Goal: Information Seeking & Learning: Learn about a topic

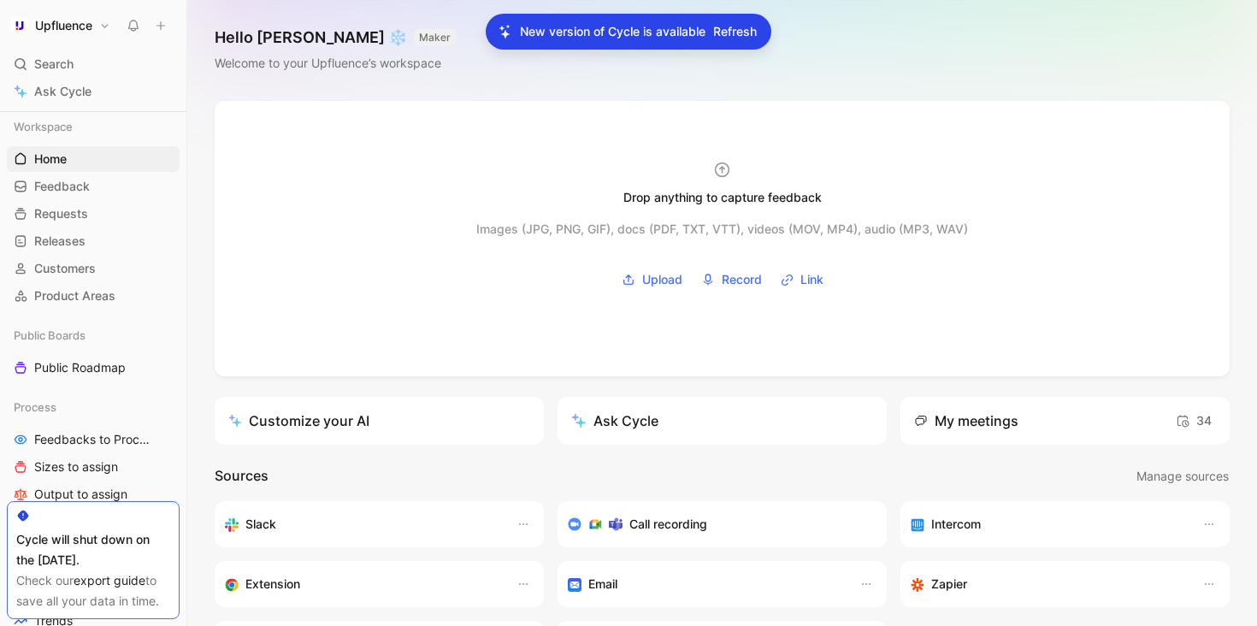
scroll to position [756, 0]
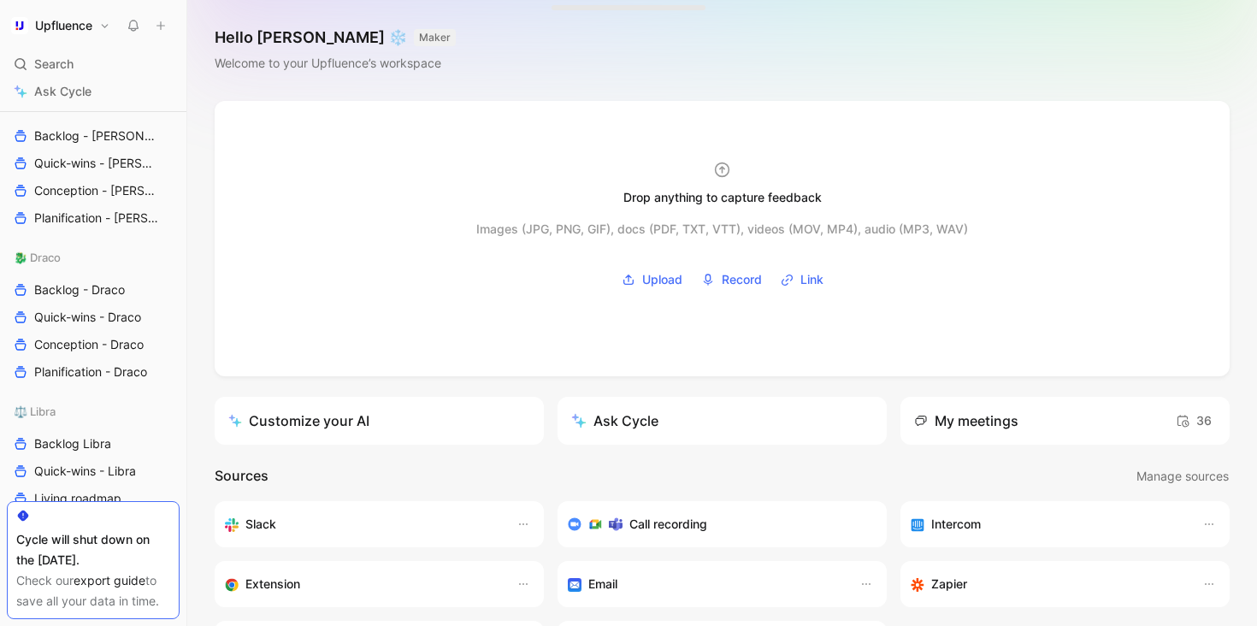
scroll to position [1046, 0]
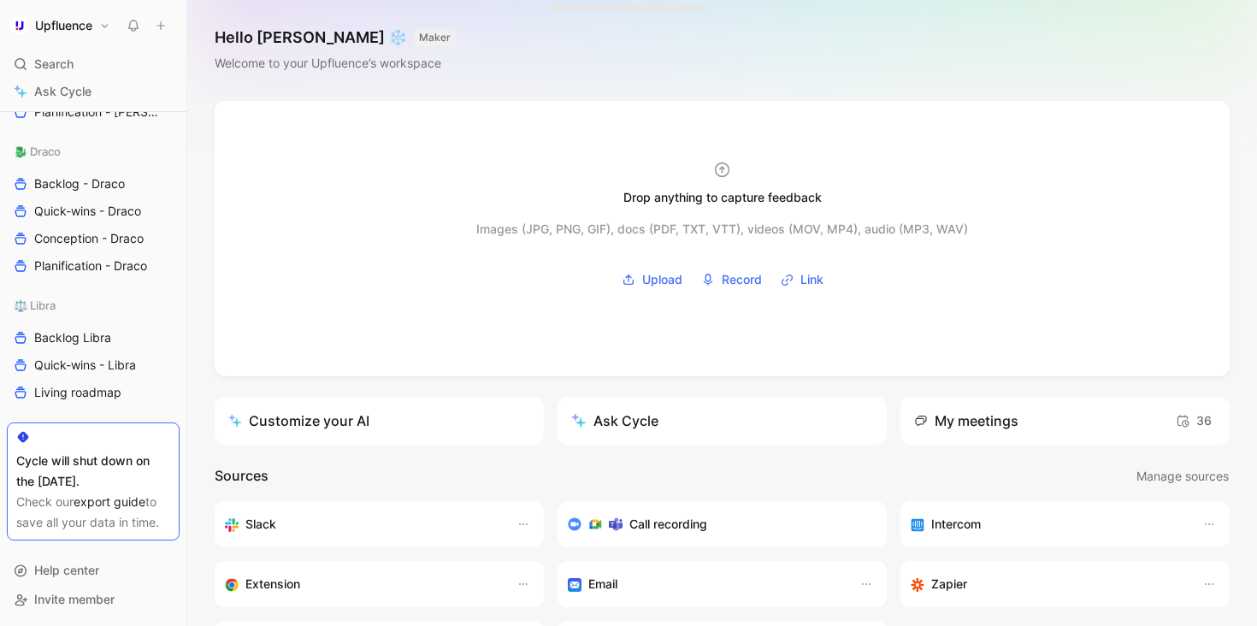
click at [103, 494] on link "export guide" at bounding box center [110, 501] width 72 height 15
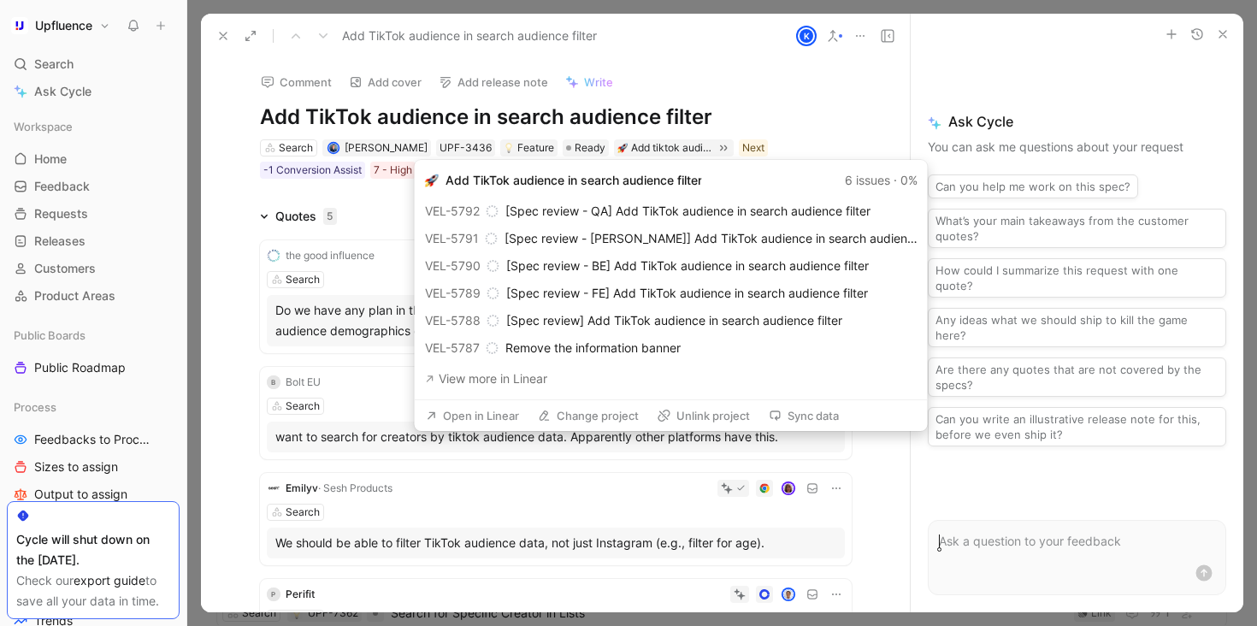
click at [500, 419] on button "Open in Linear" at bounding box center [472, 416] width 109 height 24
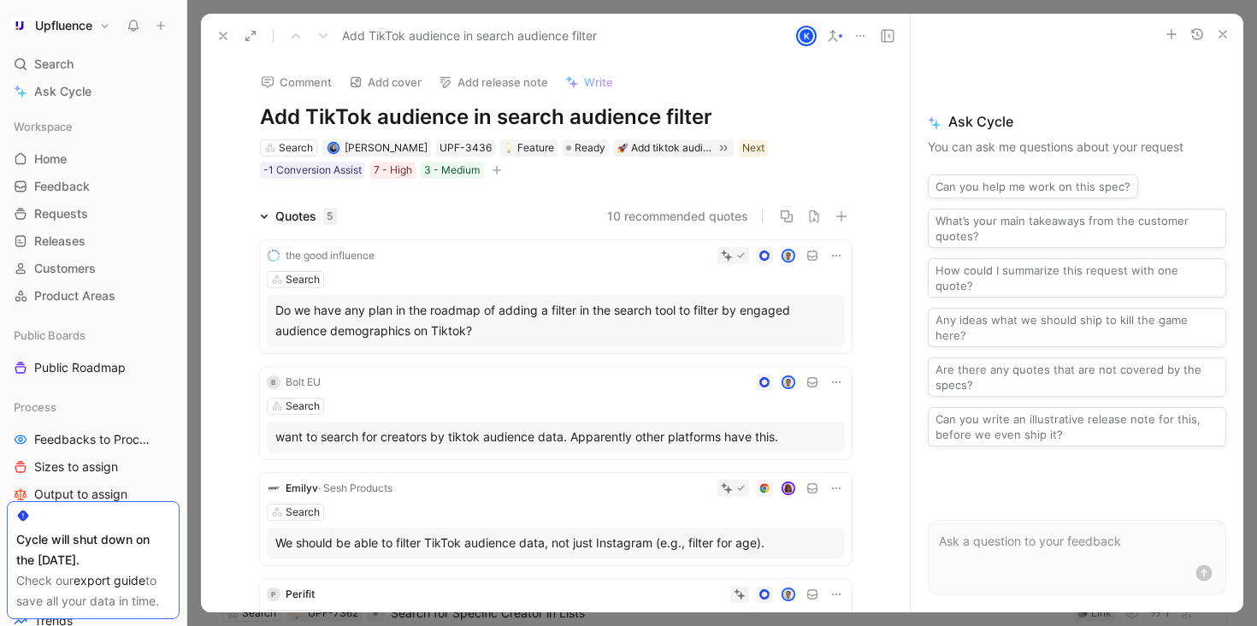
click at [223, 31] on icon at bounding box center [223, 36] width 14 height 14
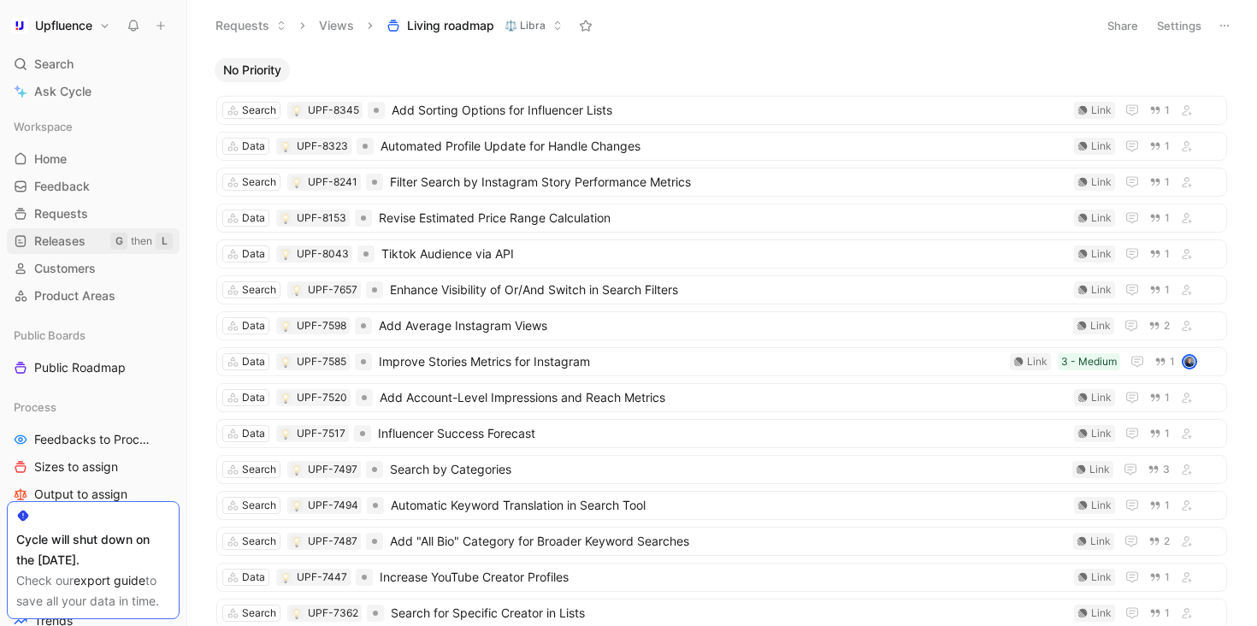
click at [68, 240] on span "Releases" at bounding box center [59, 241] width 51 height 17
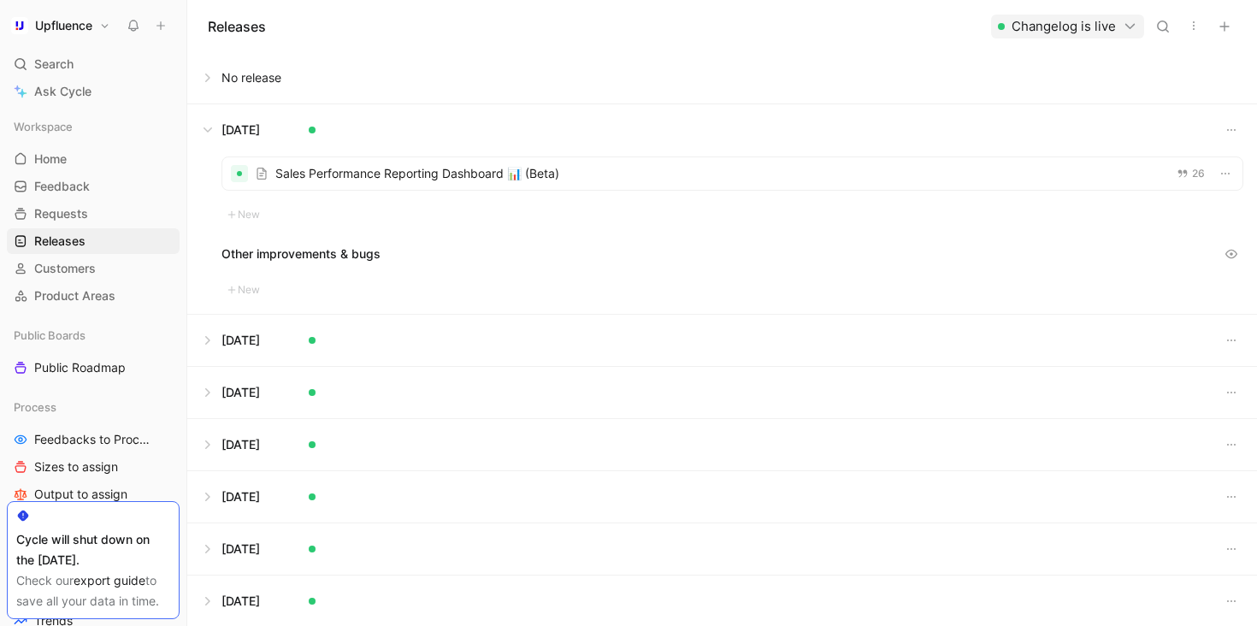
click at [456, 179] on div at bounding box center [732, 173] width 1020 height 33
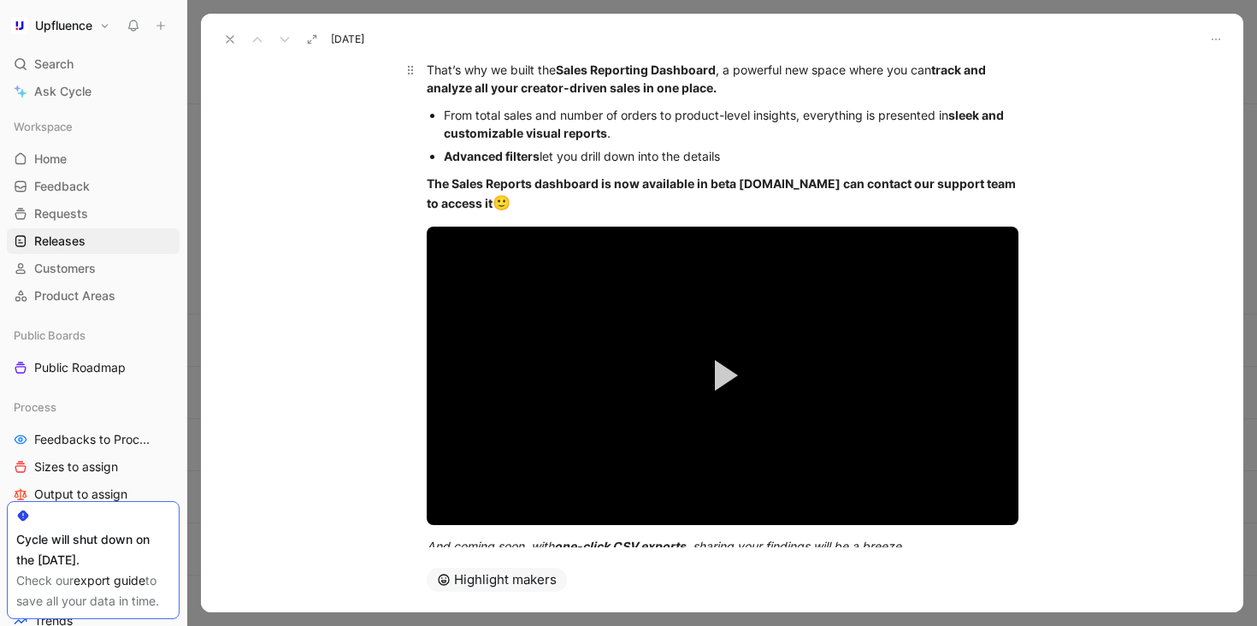
scroll to position [209, 0]
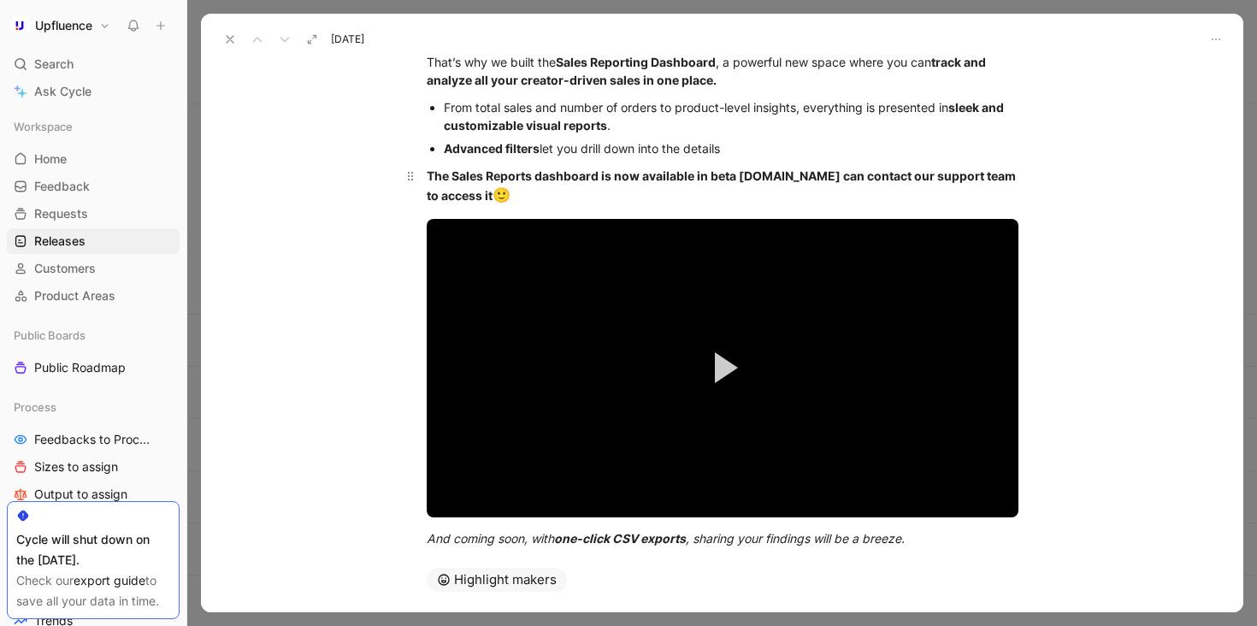
click at [732, 197] on div "The Sales Reports dashboard is now available in beta [DOMAIN_NAME] can contact …" at bounding box center [723, 187] width 592 height 40
click at [773, 171] on strong "The Sales Reports dashboard is now available in beta [DOMAIN_NAME] can contact …" at bounding box center [723, 185] width 592 height 34
click at [782, 172] on strong "The Sales Reports dashboard is now available in beta [DOMAIN_NAME] can contact …" at bounding box center [723, 185] width 592 height 34
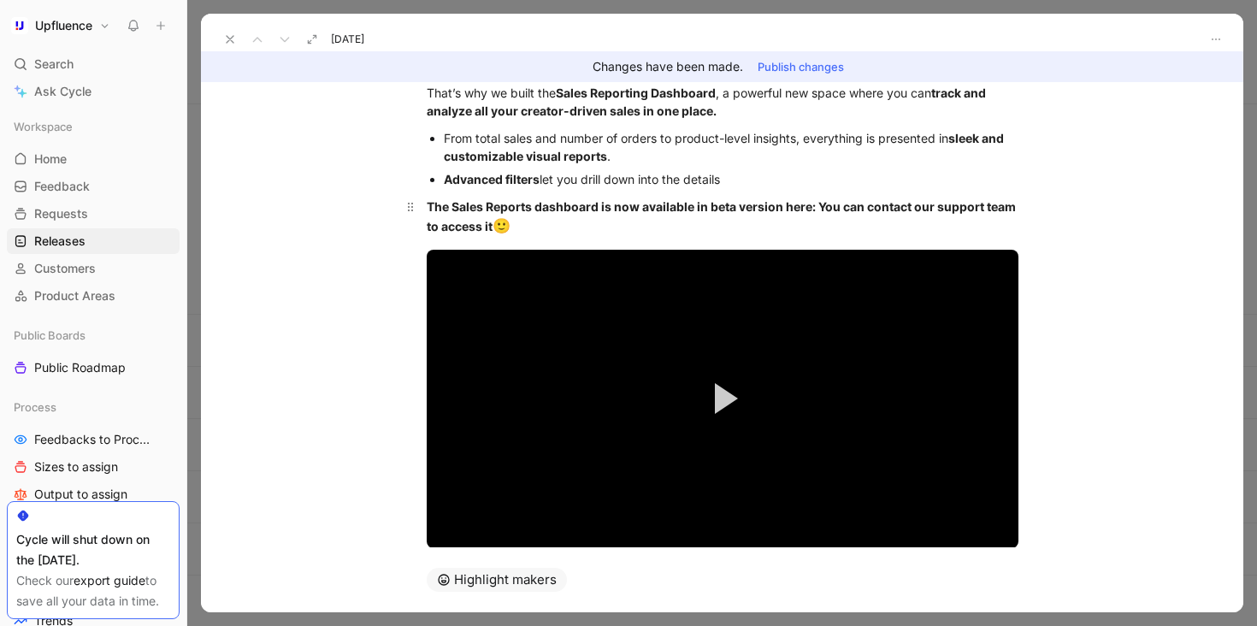
click at [818, 206] on strong "The Sales Reports dashboard is now available in beta version here: You can cont…" at bounding box center [723, 216] width 592 height 34
drag, startPoint x: 690, startPoint y: 222, endPoint x: 442, endPoint y: 211, distance: 248.2
click at [442, 211] on div "The Sales Reports dashboard is now available in beta version here: You can cont…" at bounding box center [723, 218] width 592 height 40
click at [765, 222] on div "The Sales Reports dashboard is now available in beta version here: You can cont…" at bounding box center [723, 218] width 592 height 40
click at [813, 202] on strong "The Sales Reports dashboard is now available in beta version here: You can cont…" at bounding box center [723, 216] width 592 height 34
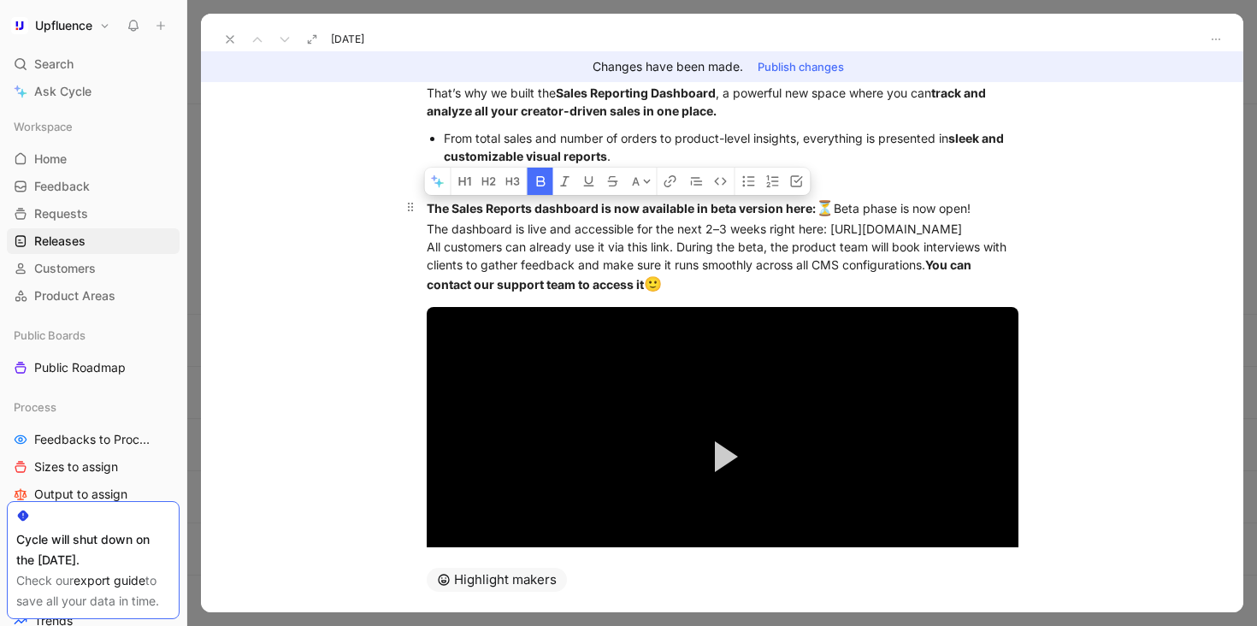
drag, startPoint x: 813, startPoint y: 208, endPoint x: 424, endPoint y: 204, distance: 389.2
click at [427, 204] on div "The Sales Reports dashboard is now available in beta version here: ⏳ Beta phase…" at bounding box center [723, 247] width 592 height 98
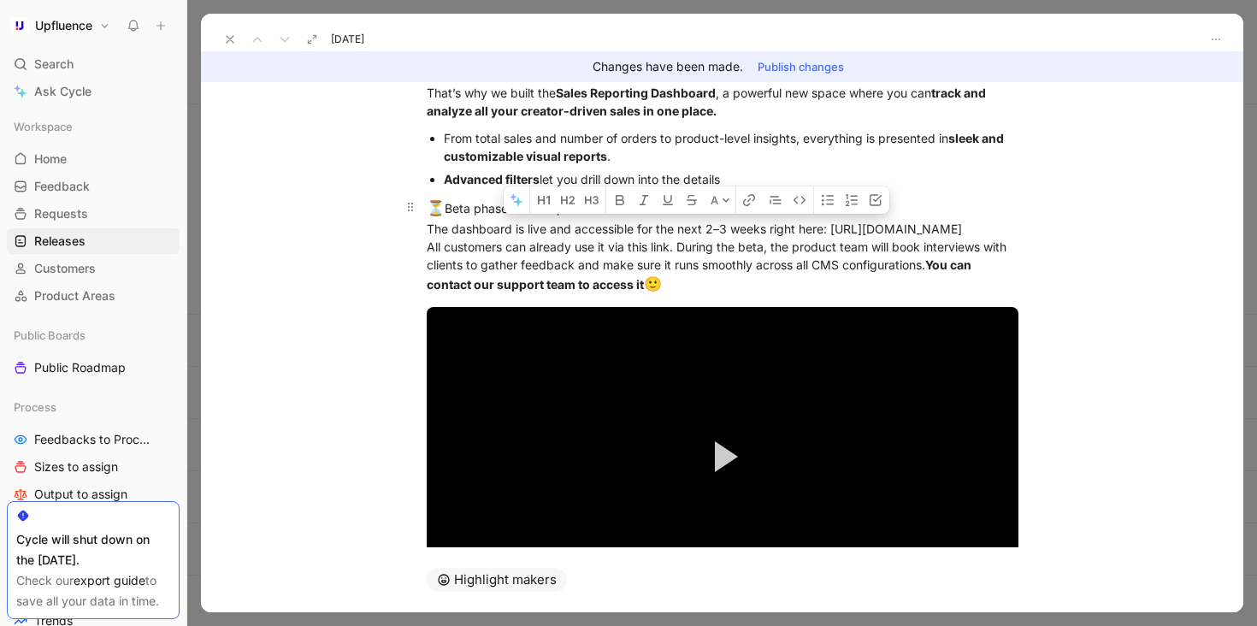
drag, startPoint x: 631, startPoint y: 226, endPoint x: 763, endPoint y: 225, distance: 131.7
click at [763, 225] on div "⏳ Beta phase is now open! The dashboard is live and accessible for the next 2–3…" at bounding box center [723, 247] width 592 height 98
click at [427, 242] on div "⏳ Beta phase is now open! The dashboard is live and accessible right here: [URL…" at bounding box center [723, 247] width 592 height 98
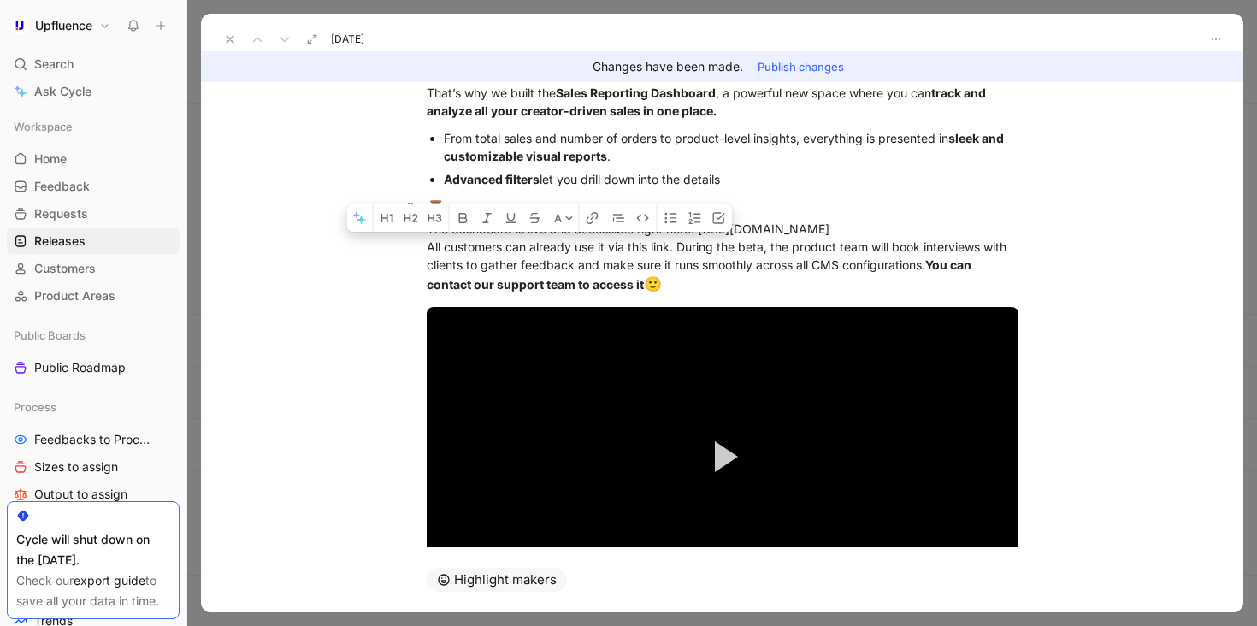
drag, startPoint x: 417, startPoint y: 243, endPoint x: 941, endPoint y: 281, distance: 525.6
click at [941, 281] on p "⏳ Beta phase is now open! The dashboard is live and accessible right here: [URL…" at bounding box center [722, 246] width 657 height 108
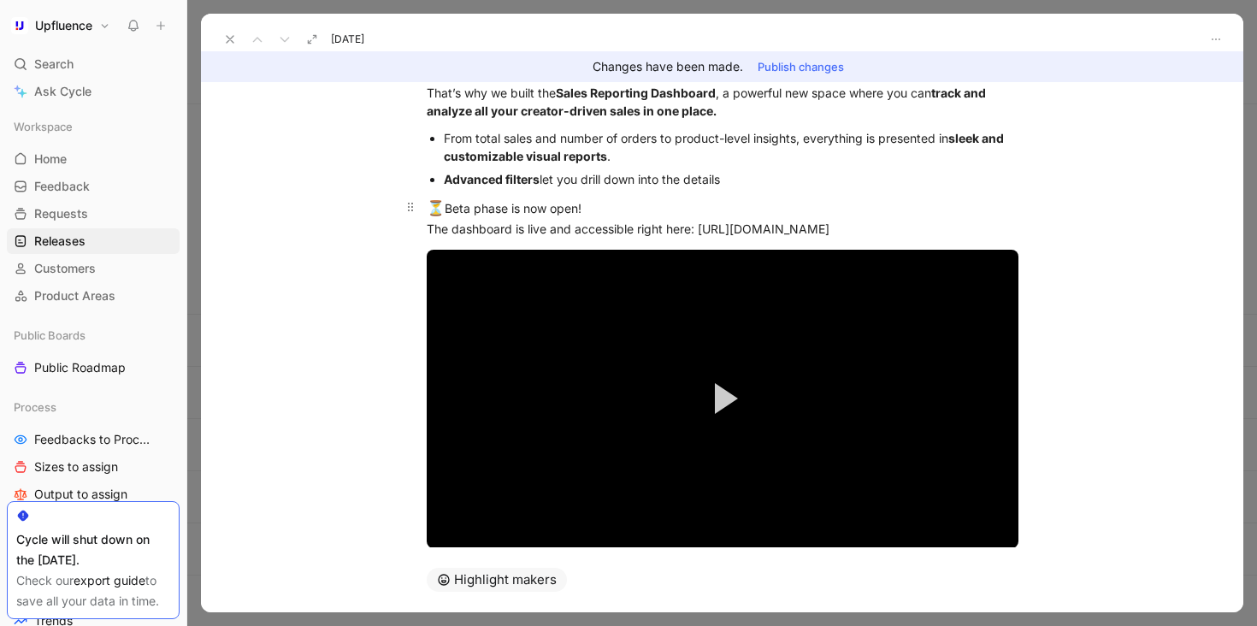
drag, startPoint x: 1002, startPoint y: 228, endPoint x: 736, endPoint y: 228, distance: 266.0
click at [736, 228] on div "⏳ Beta phase is now open! The dashboard is live and accessible right here: [URL…" at bounding box center [723, 218] width 592 height 40
click at [987, 233] on div "⏳ Beta phase is now open! The dashboard is live and accessible right here: [URL…" at bounding box center [723, 218] width 592 height 40
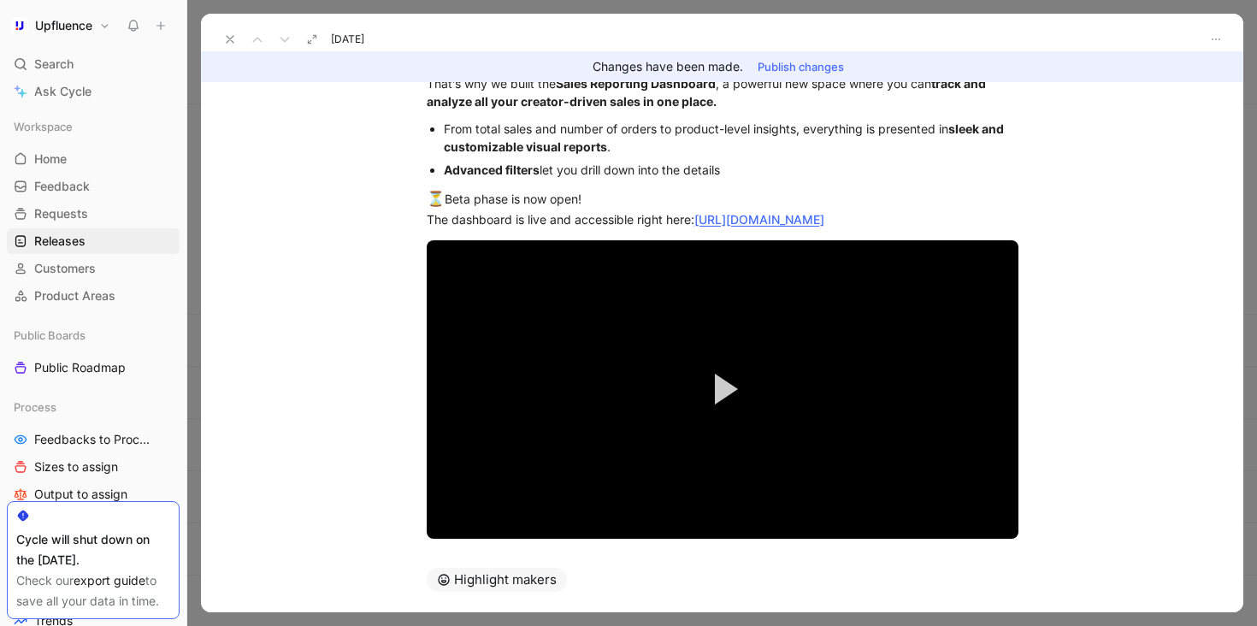
drag, startPoint x: 592, startPoint y: 195, endPoint x: 358, endPoint y: 194, distance: 234.3
click at [358, 194] on div "Until now, tracking affiliate performance meant juggling multiple platforms, ma…" at bounding box center [722, 298] width 1043 height 580
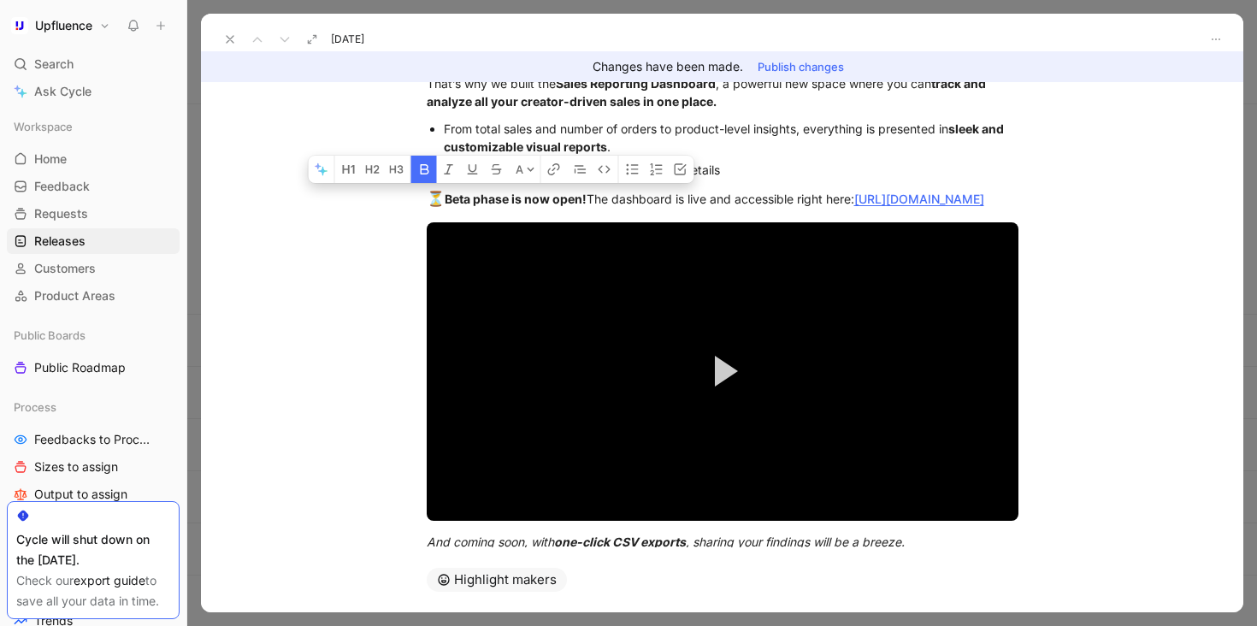
click at [821, 62] on button "Publish changes" at bounding box center [801, 67] width 102 height 24
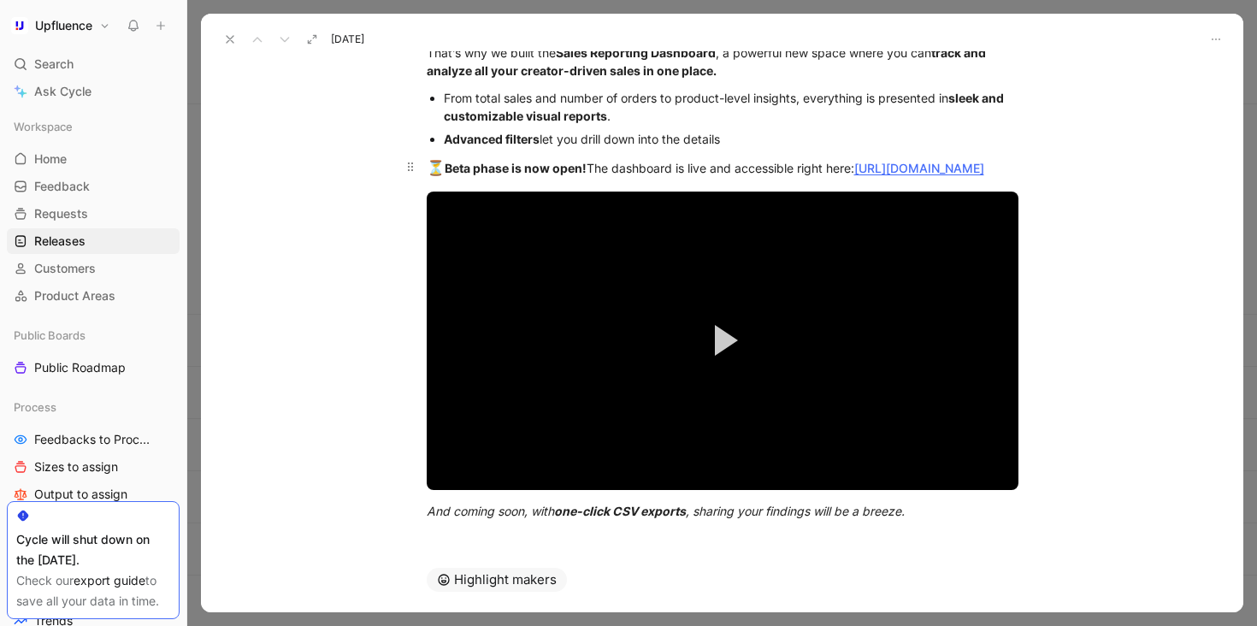
scroll to position [0, 0]
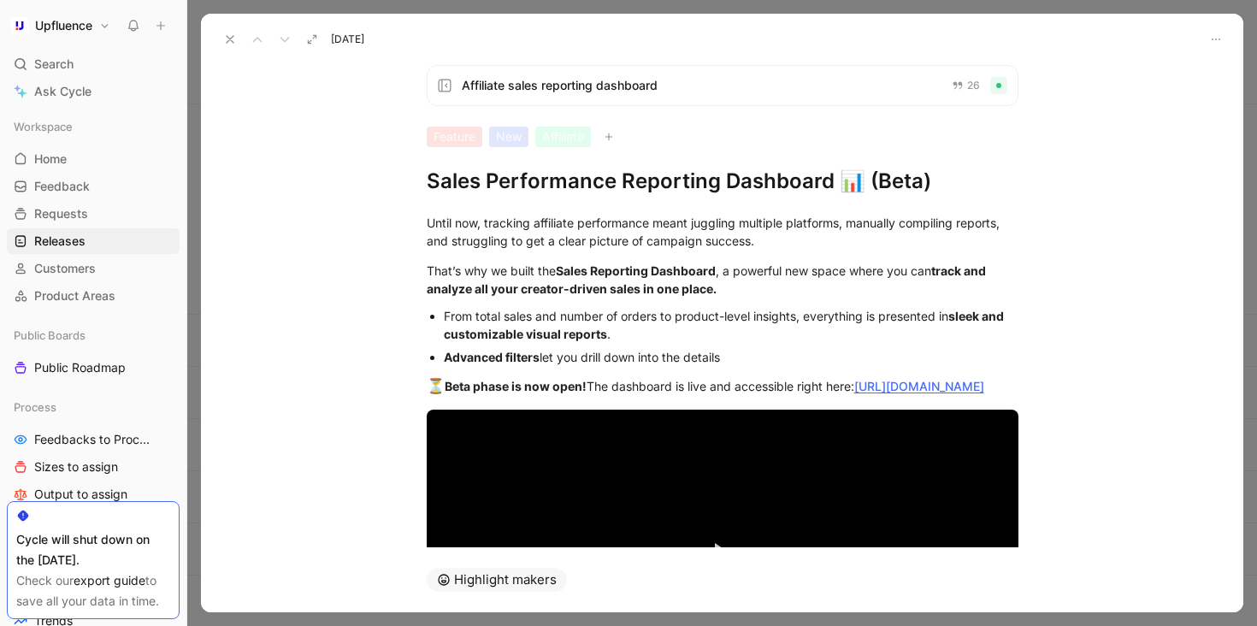
click at [224, 41] on icon at bounding box center [230, 40] width 14 height 14
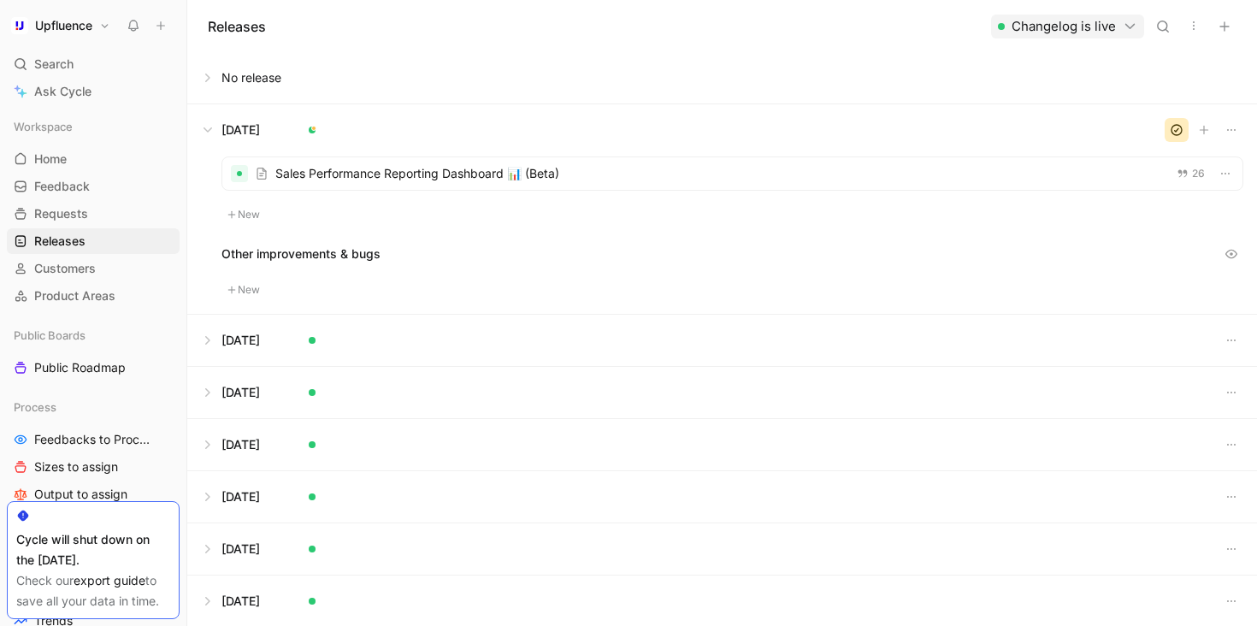
click at [209, 70] on button at bounding box center [722, 77] width 1068 height 51
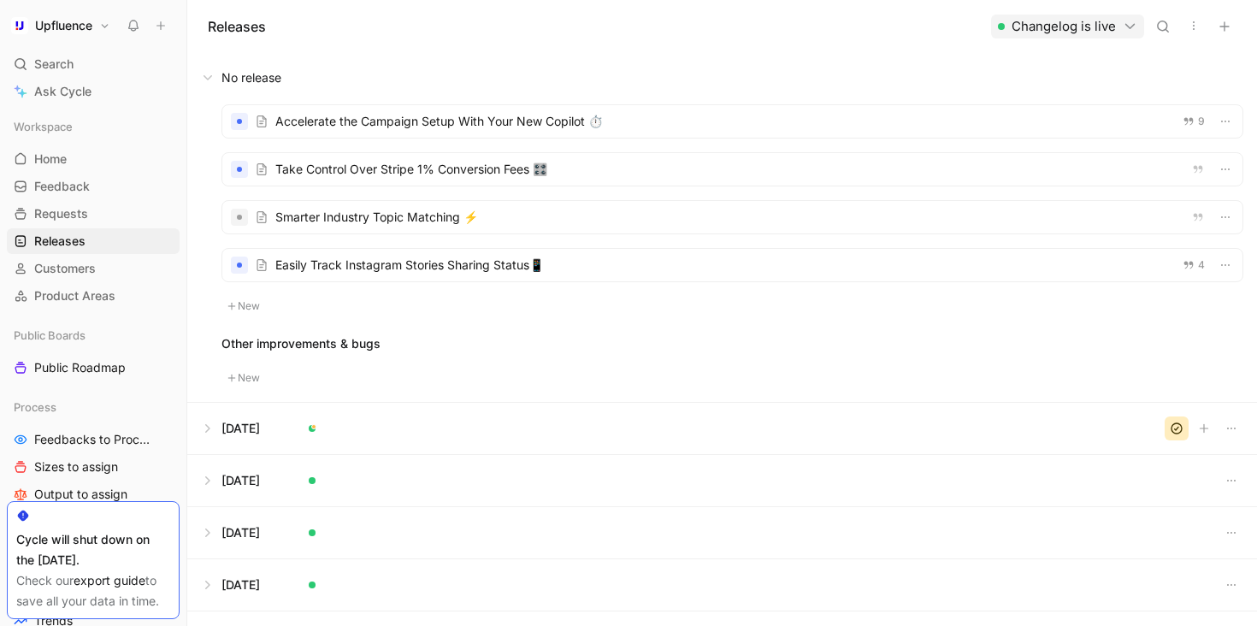
click at [1162, 252] on div at bounding box center [732, 265] width 1020 height 33
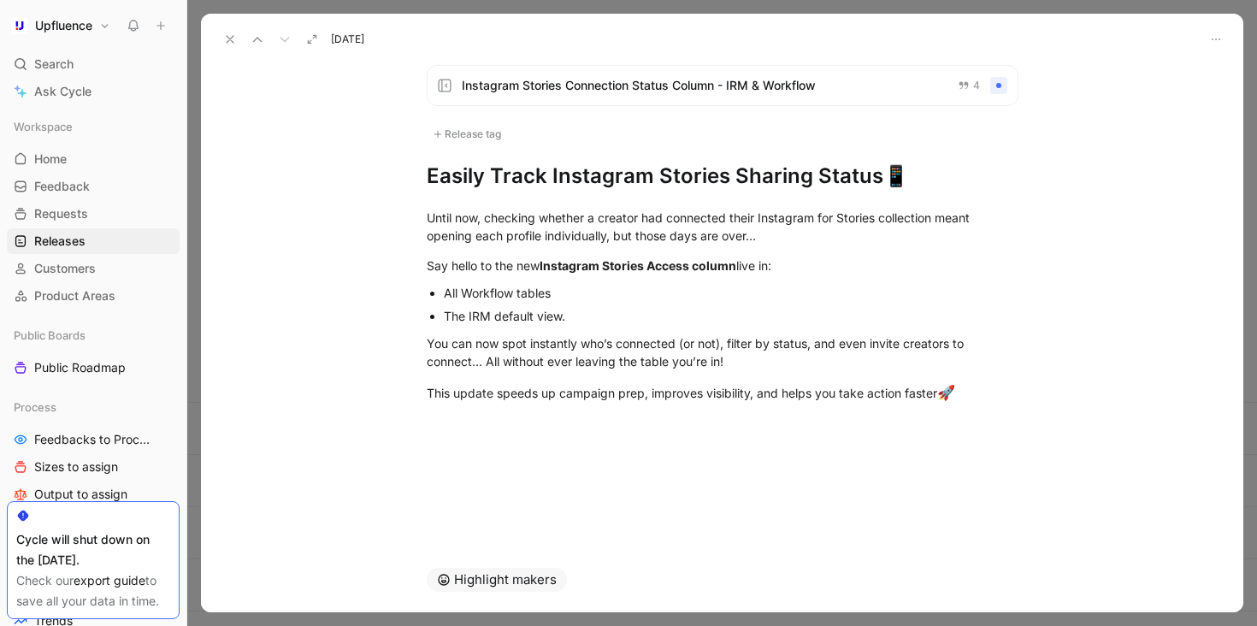
click at [1162, 252] on div "Instagram Stories Connection Status Column - IRM & Workflow 4 Release tag Easil…" at bounding box center [722, 299] width 1043 height 496
click at [230, 38] on use at bounding box center [230, 39] width 7 height 7
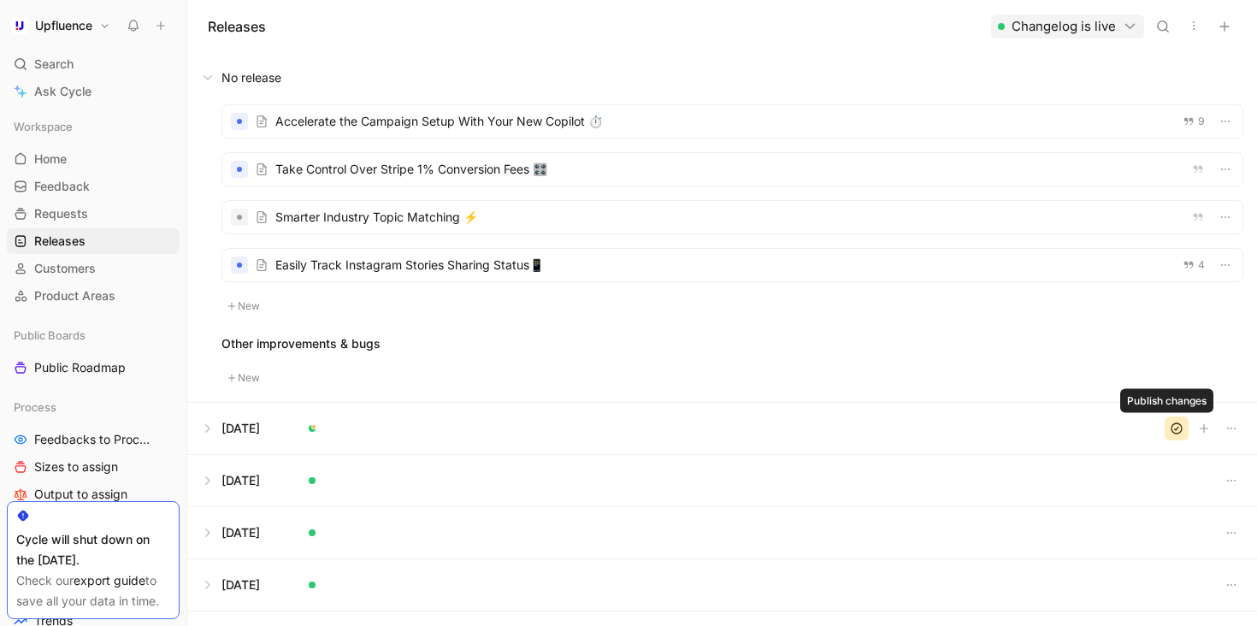
click at [1170, 425] on icon "button" at bounding box center [1177, 429] width 14 height 14
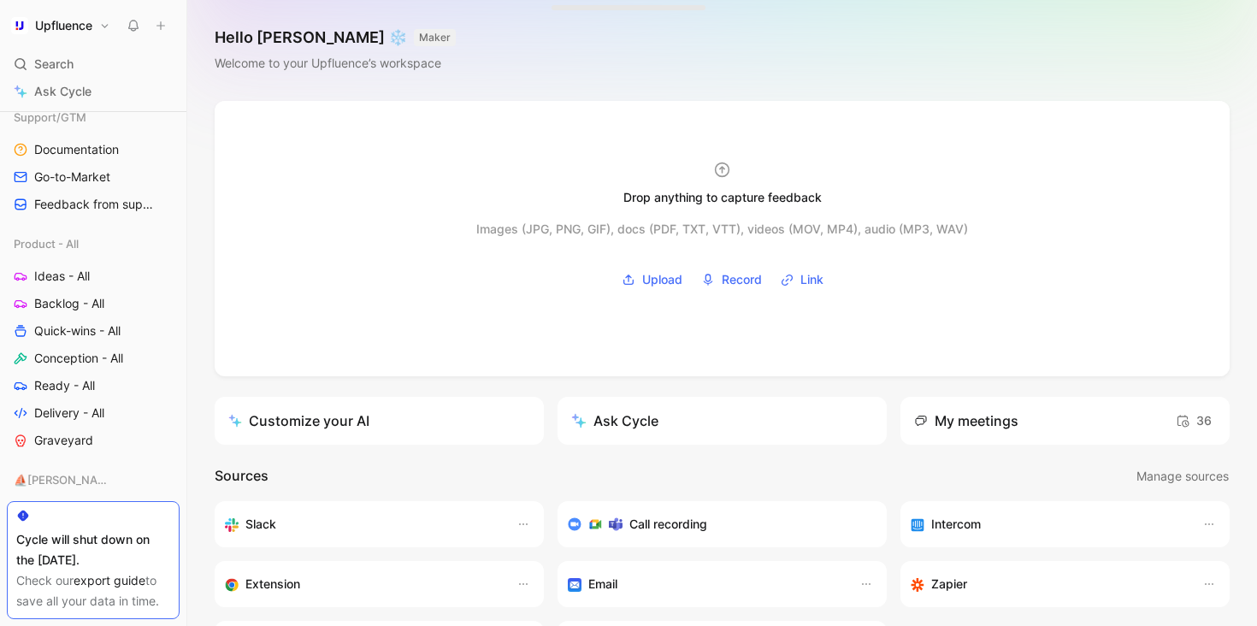
scroll to position [551, 0]
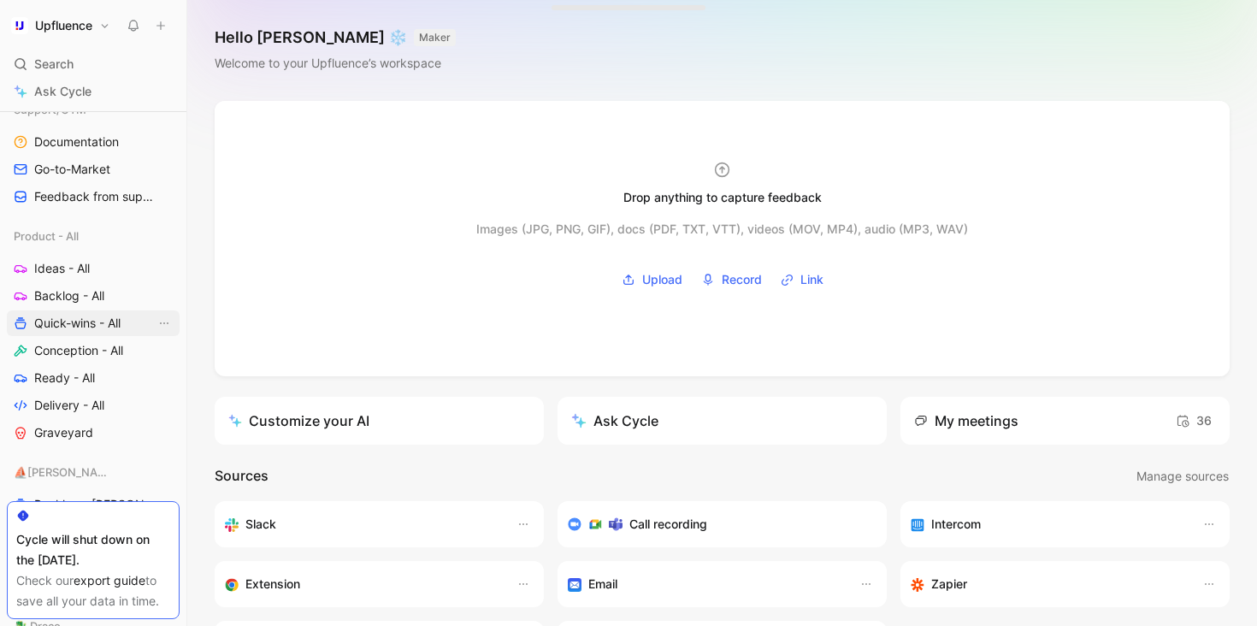
click at [78, 321] on span "Quick-wins - All" at bounding box center [77, 323] width 86 height 17
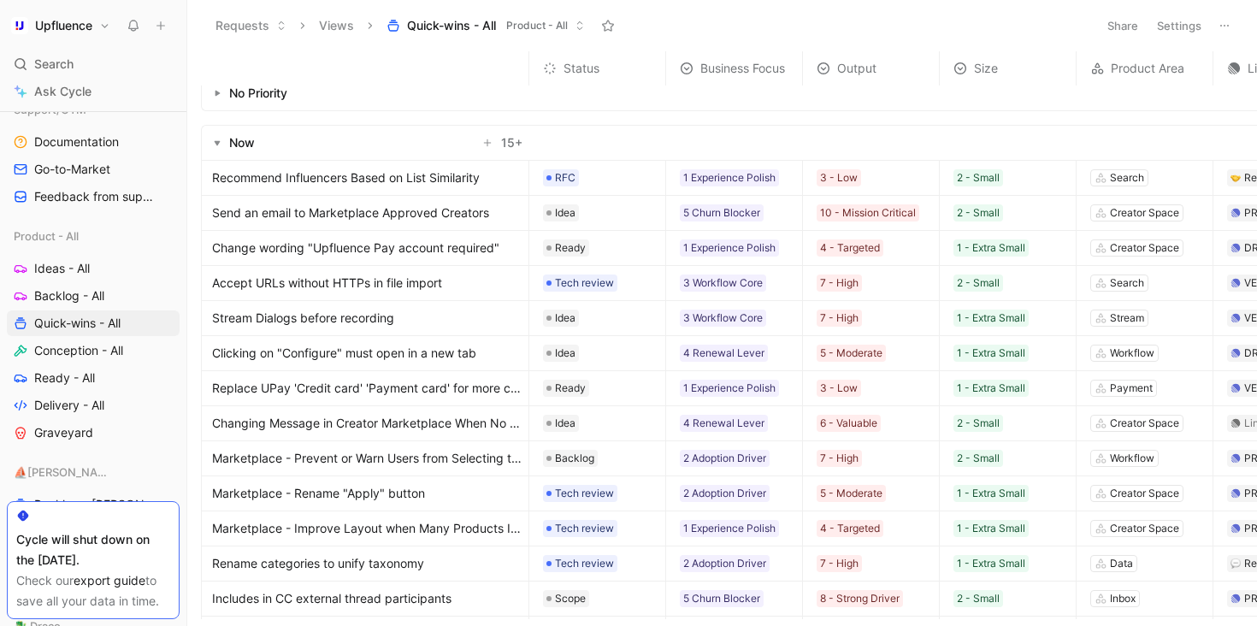
scroll to position [4, 0]
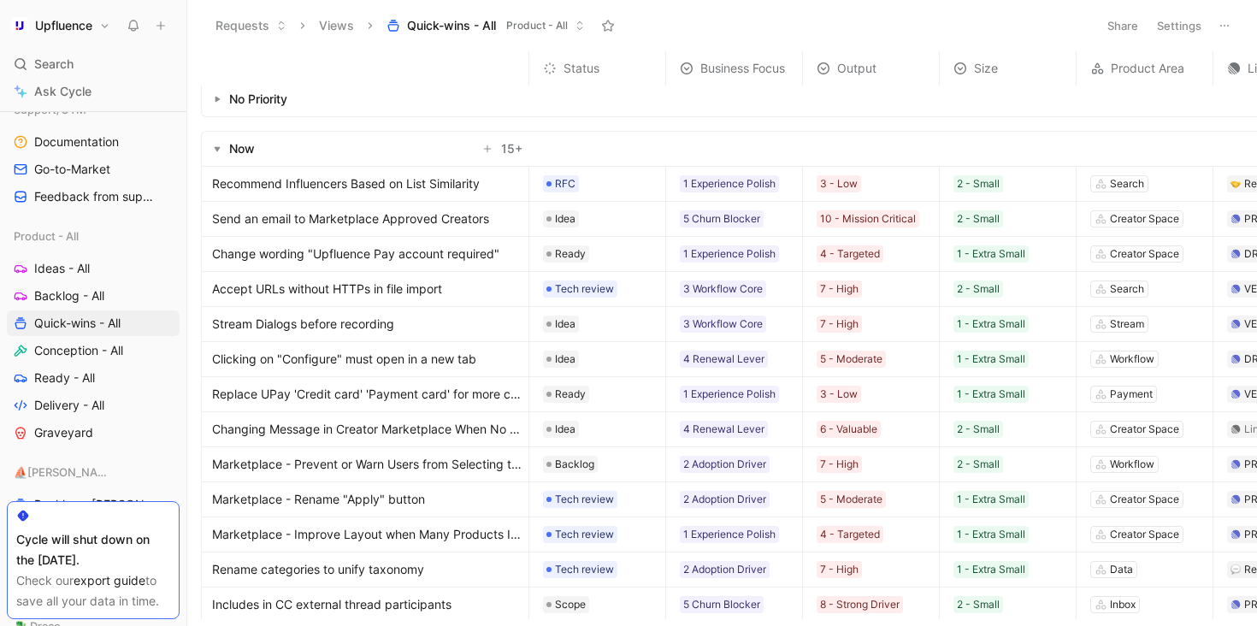
click at [440, 222] on span "Send an email to Marketplace Approved Creators" at bounding box center [350, 219] width 277 height 21
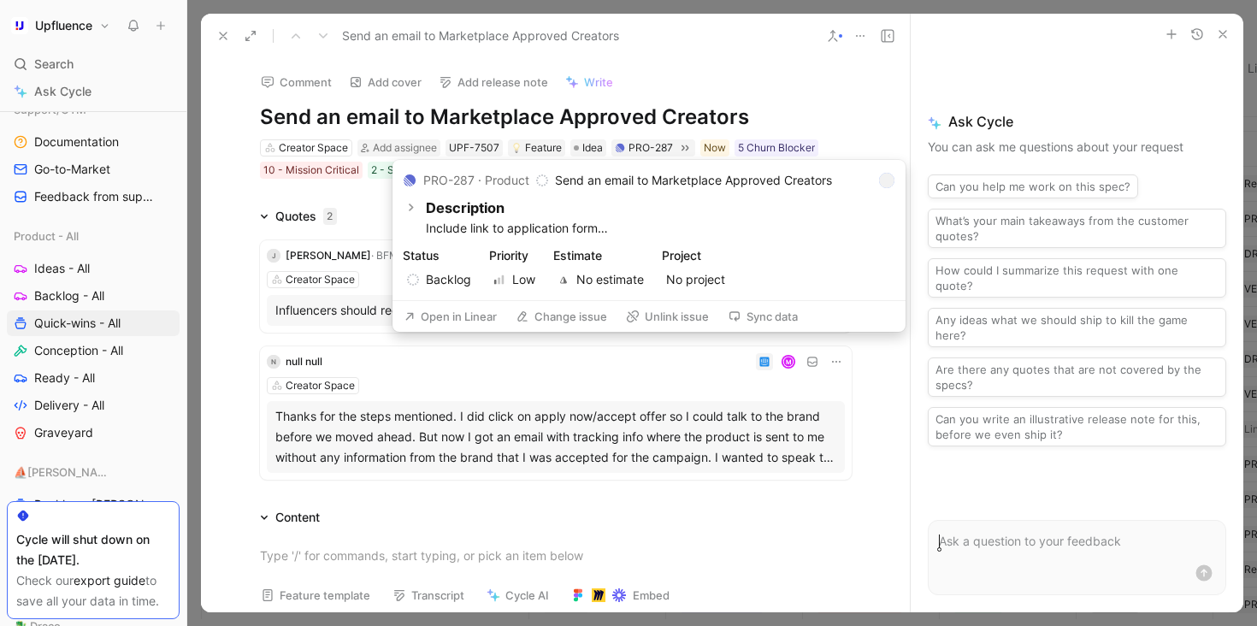
click at [470, 313] on button "Open in Linear" at bounding box center [450, 316] width 109 height 24
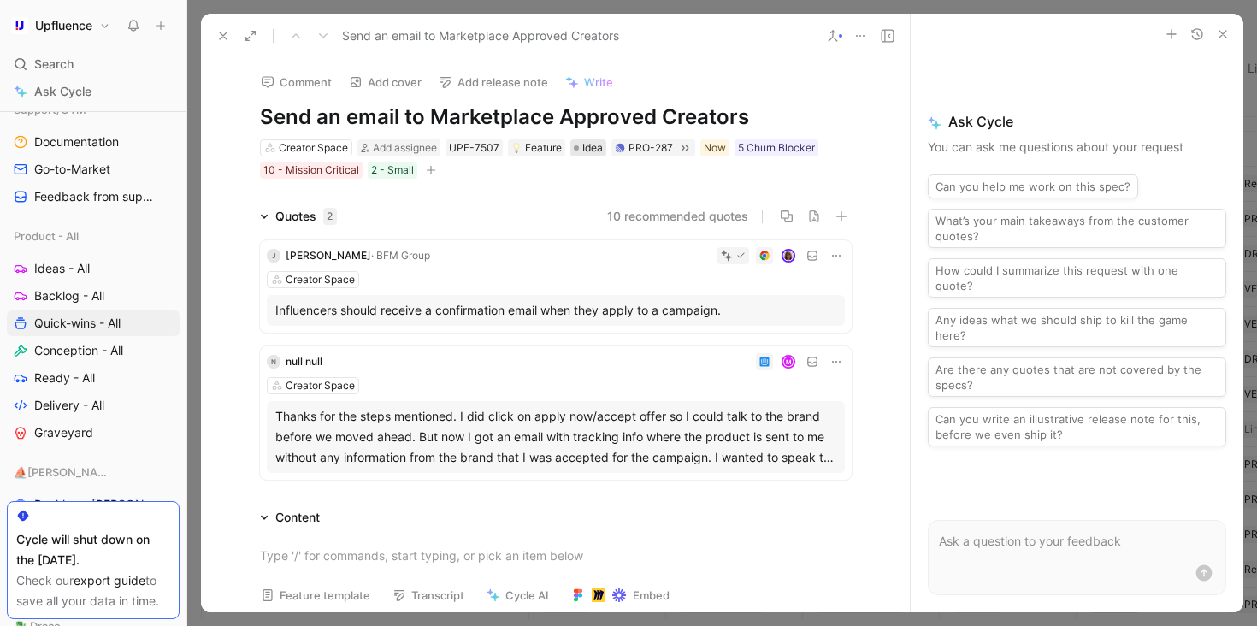
click at [591, 154] on span "Idea" at bounding box center [592, 147] width 21 height 17
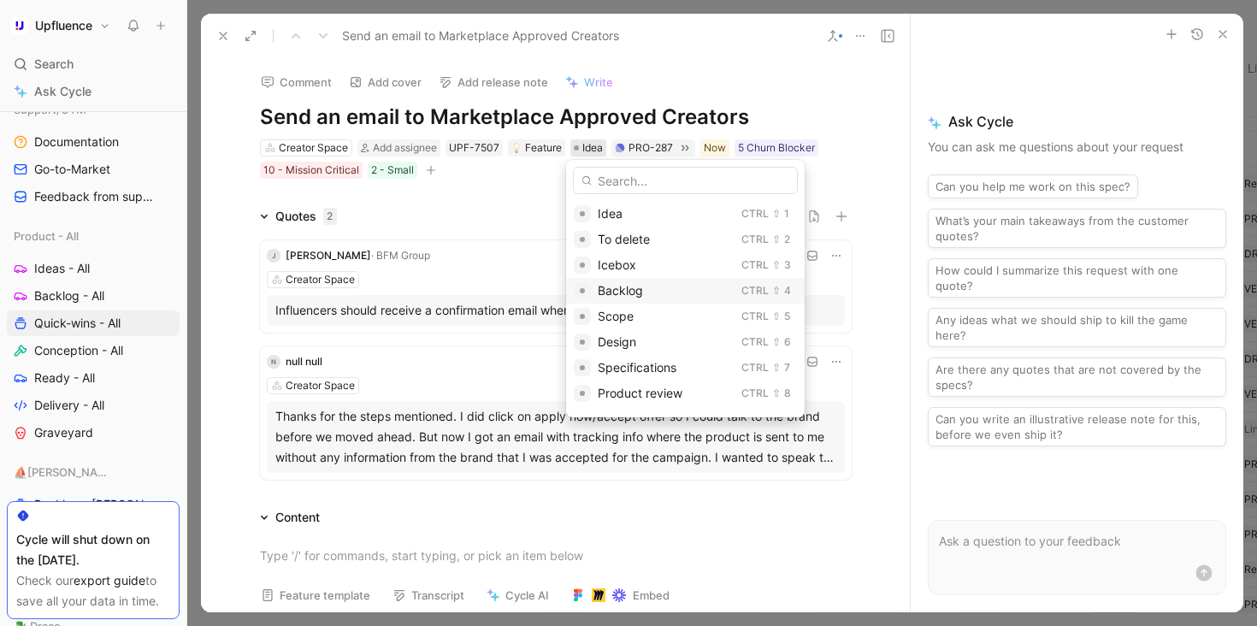
click at [646, 292] on div "Backlog" at bounding box center [666, 291] width 137 height 21
